Goal: Task Accomplishment & Management: Complete application form

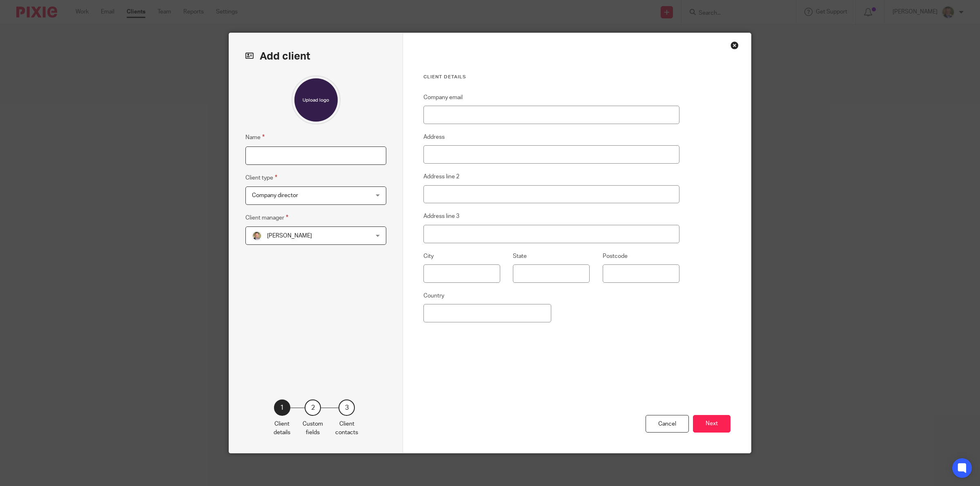
click at [335, 155] on input "Name" at bounding box center [315, 156] width 141 height 18
click at [328, 153] on input "Selworthy" at bounding box center [315, 156] width 141 height 18
type input "Selworthy Vets Ltd"
click at [370, 189] on div "Company director Company director" at bounding box center [315, 196] width 141 height 18
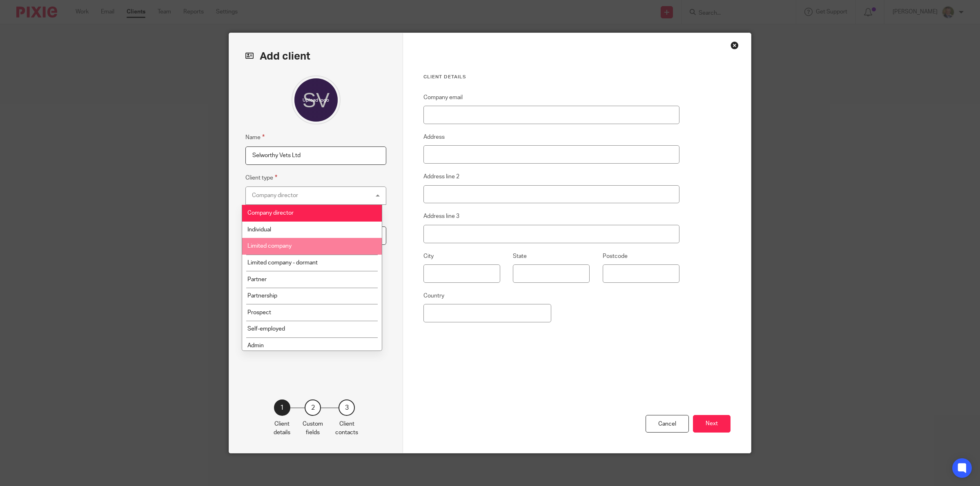
click at [297, 246] on li "Limited company" at bounding box center [312, 246] width 140 height 17
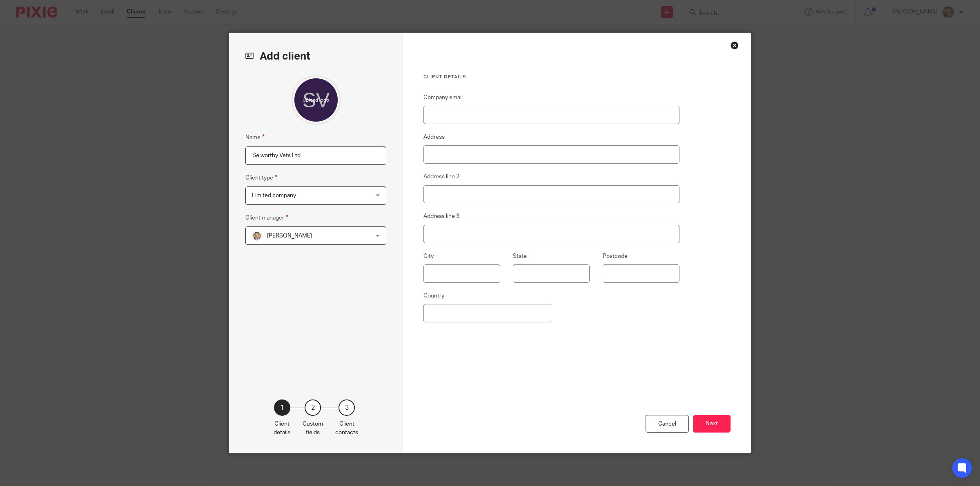
click at [358, 238] on div "Alastair McDade Alastair McDade" at bounding box center [315, 236] width 141 height 18
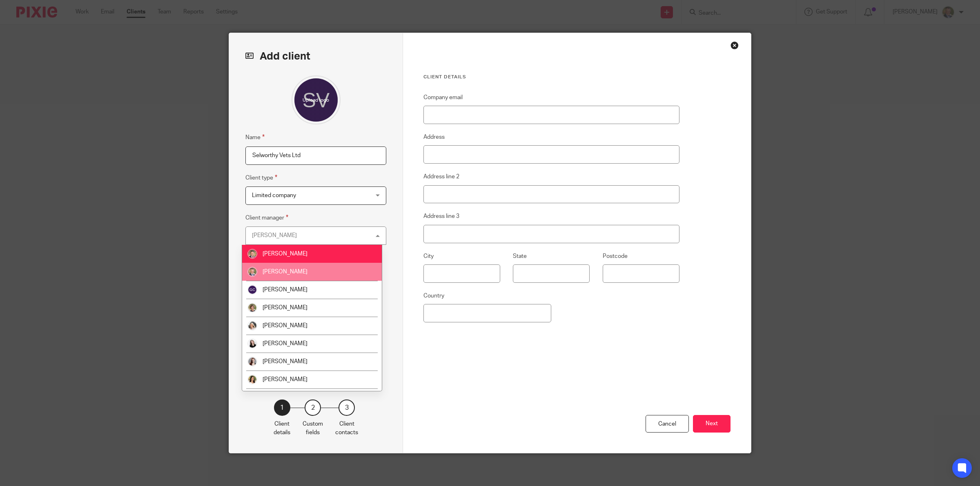
click at [314, 267] on li "[PERSON_NAME]" at bounding box center [312, 272] width 140 height 18
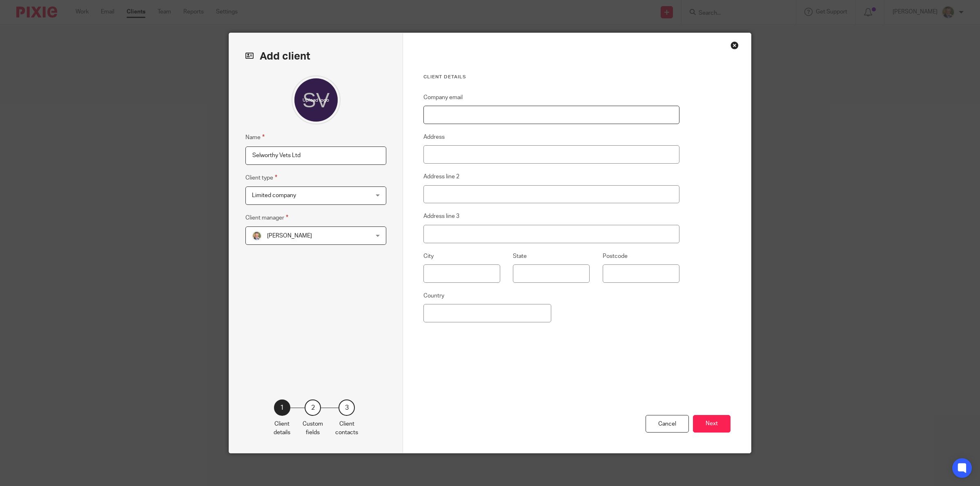
click at [474, 111] on input "Company email" at bounding box center [552, 115] width 256 height 18
type input "thomasrees22@googlemail.com"
click at [707, 426] on button "Next" at bounding box center [712, 424] width 38 height 18
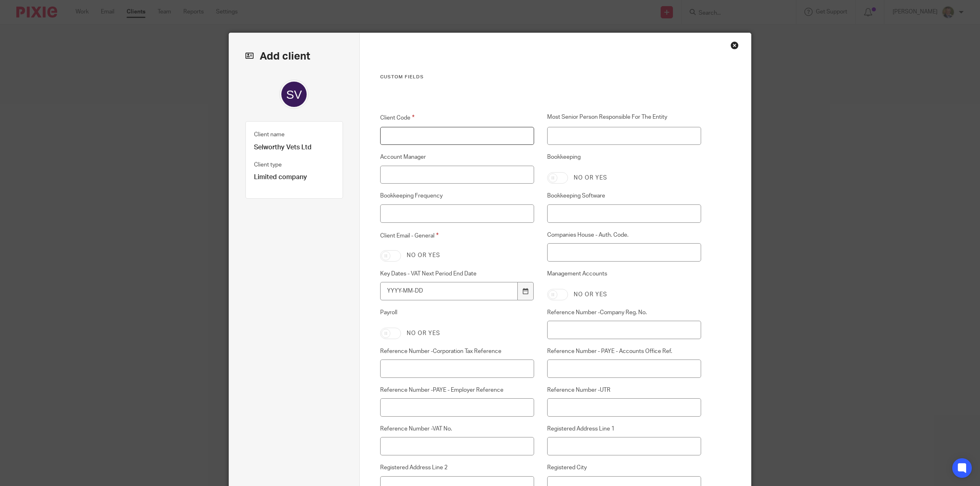
click at [434, 131] on input "Client Code" at bounding box center [457, 136] width 154 height 18
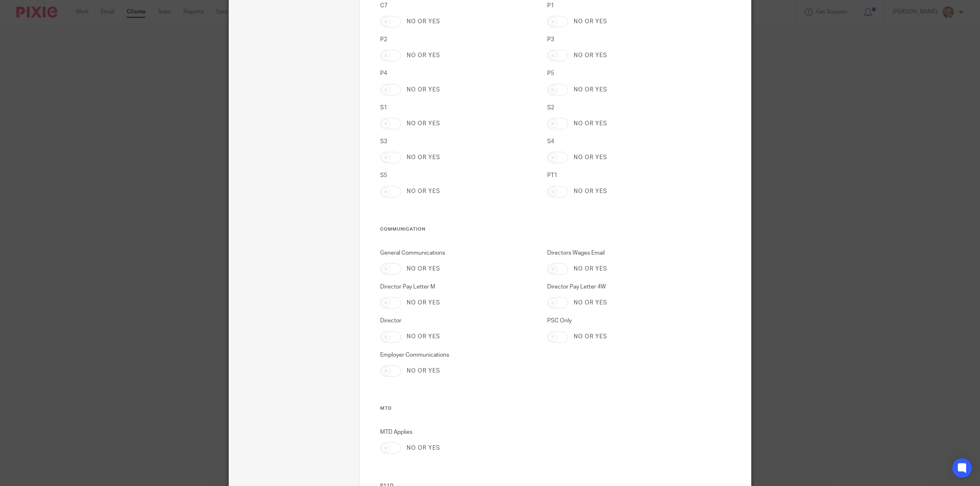
scroll to position [2238, 0]
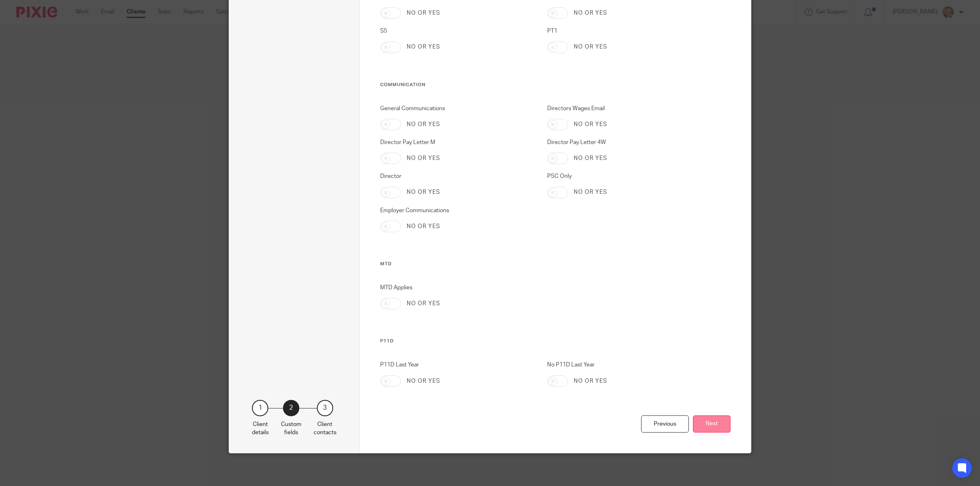
type input "PROSPECT"
click at [713, 421] on button "Next" at bounding box center [712, 425] width 38 height 18
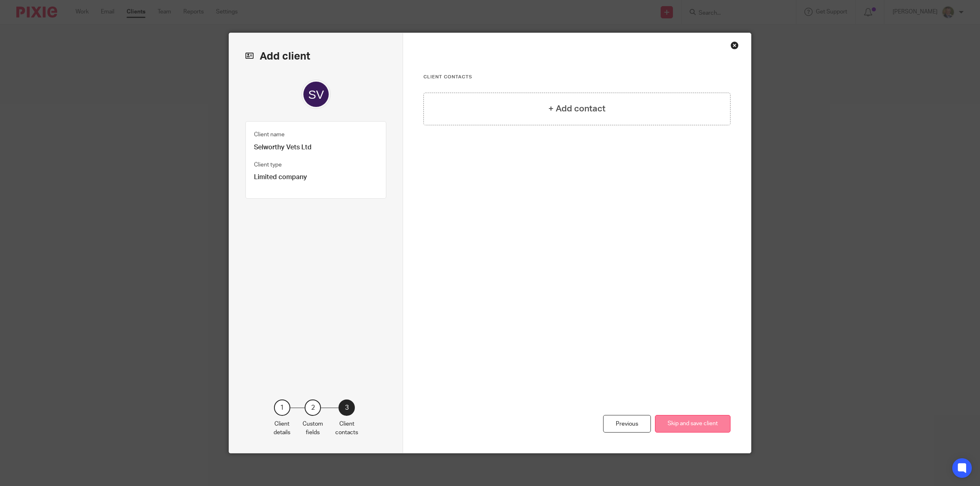
scroll to position [0, 0]
click at [564, 104] on h4 "+ Add contact" at bounding box center [576, 109] width 57 height 13
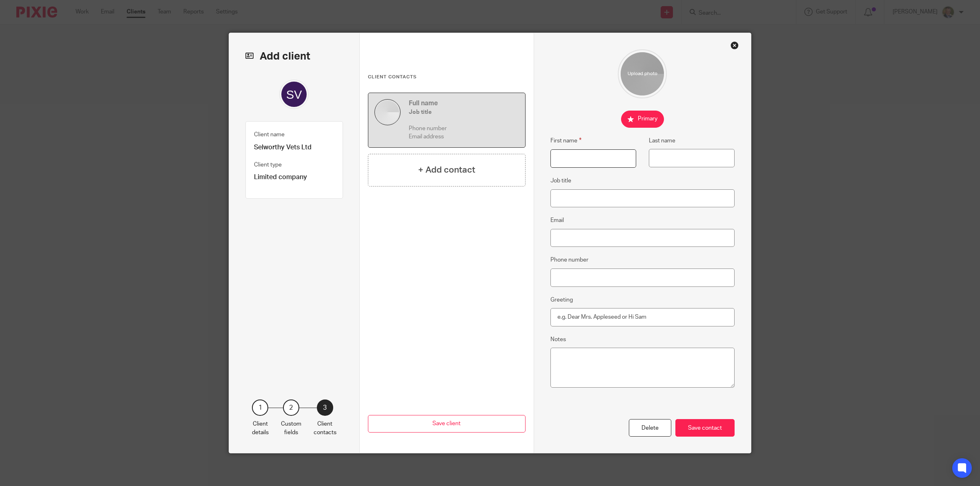
click at [575, 156] on input "First name" at bounding box center [594, 158] width 86 height 18
type input "Thomas"
type input "Rees"
type input "Director"
type input "thomasrees22@googlemail.com"
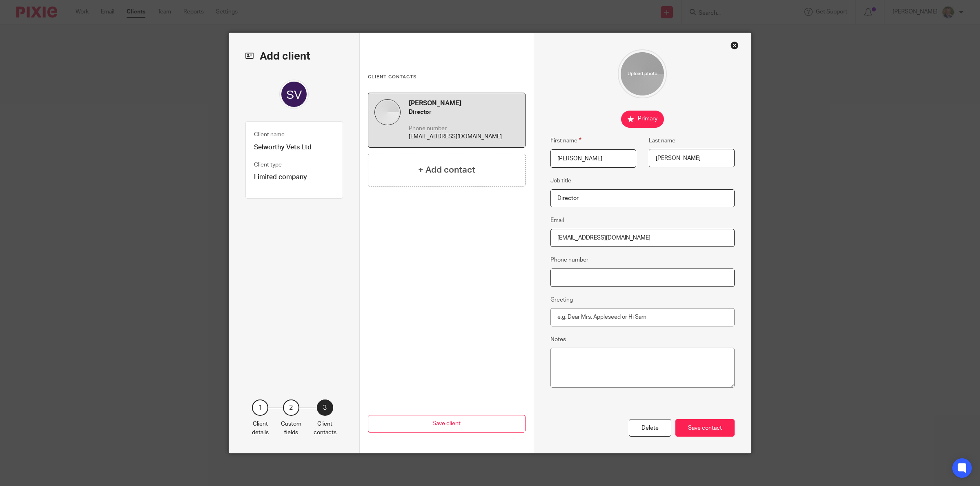
click at [568, 274] on input "Phone number" at bounding box center [643, 278] width 185 height 18
type input "07870 887934"
click at [705, 430] on div "Save contact" at bounding box center [705, 428] width 59 height 18
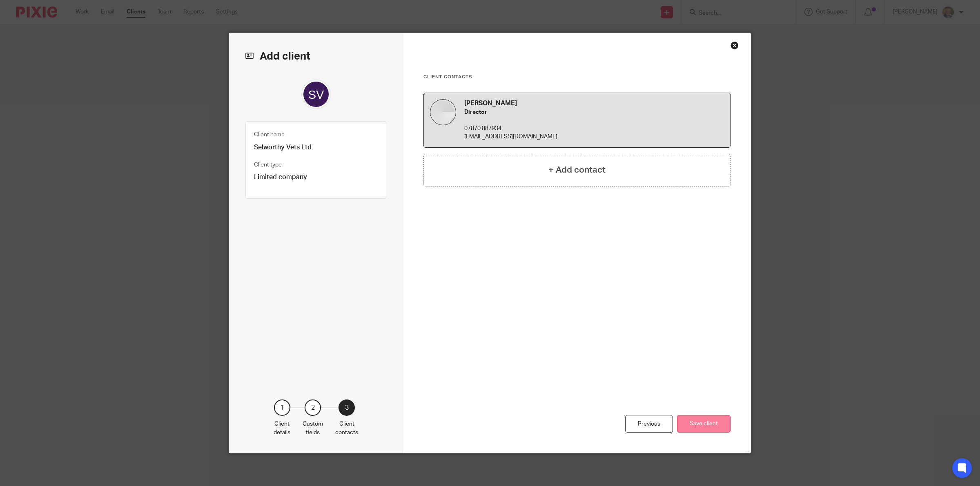
click at [708, 424] on button "Save client" at bounding box center [704, 424] width 54 height 18
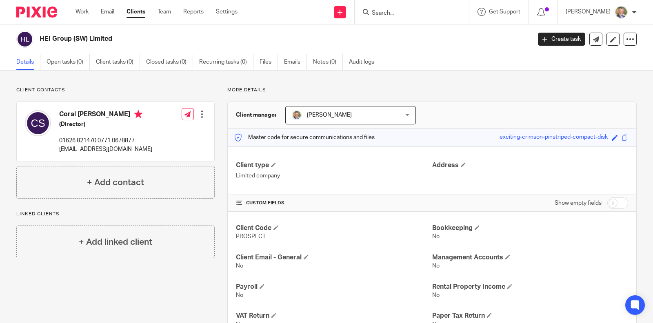
click at [402, 11] on input "Search" at bounding box center [408, 13] width 74 height 7
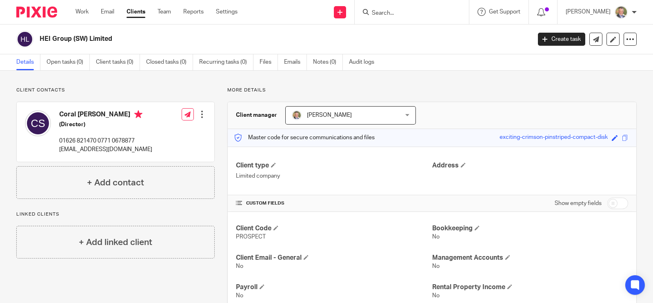
type input "h"
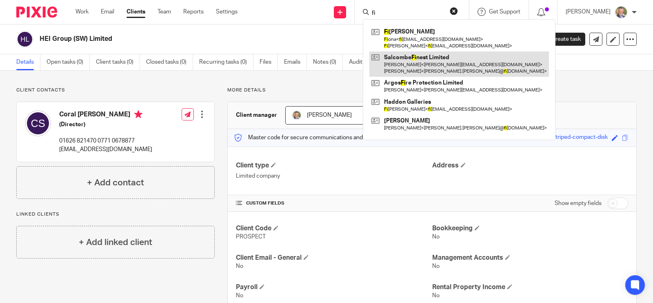
type input "fi"
click at [410, 67] on link at bounding box center [460, 63] width 180 height 25
